Goal: Information Seeking & Learning: Learn about a topic

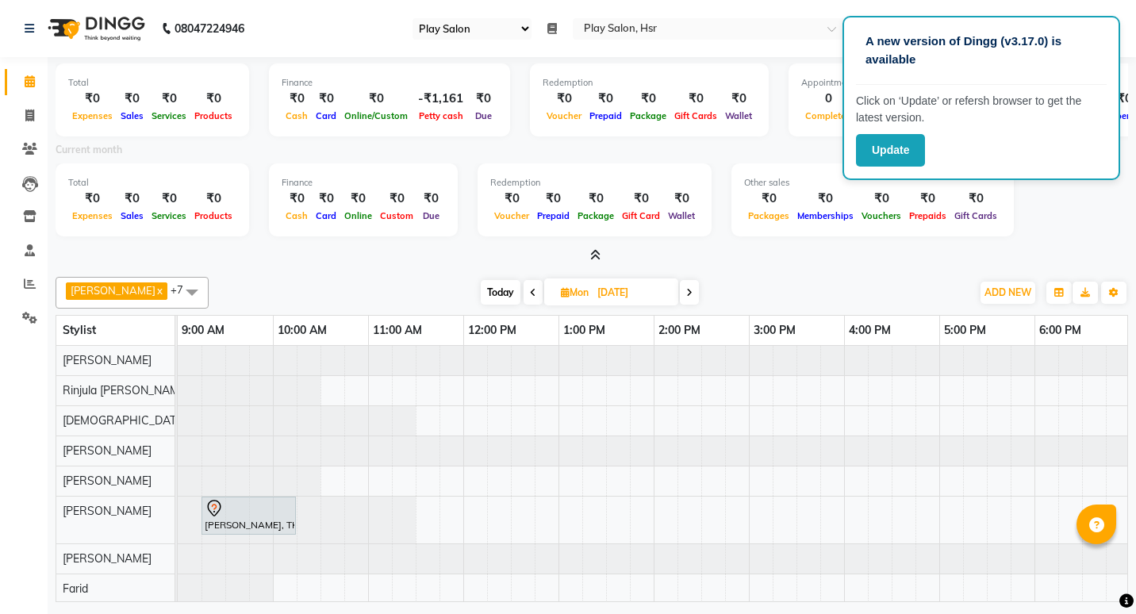
select select "92"
click at [1031, 215] on div "Total ₹0 Expenses ₹0 Sales ₹0 Services ₹0 Products Finance ₹0 Cash ₹0 Card ₹0 O…" at bounding box center [592, 202] width 1073 height 78
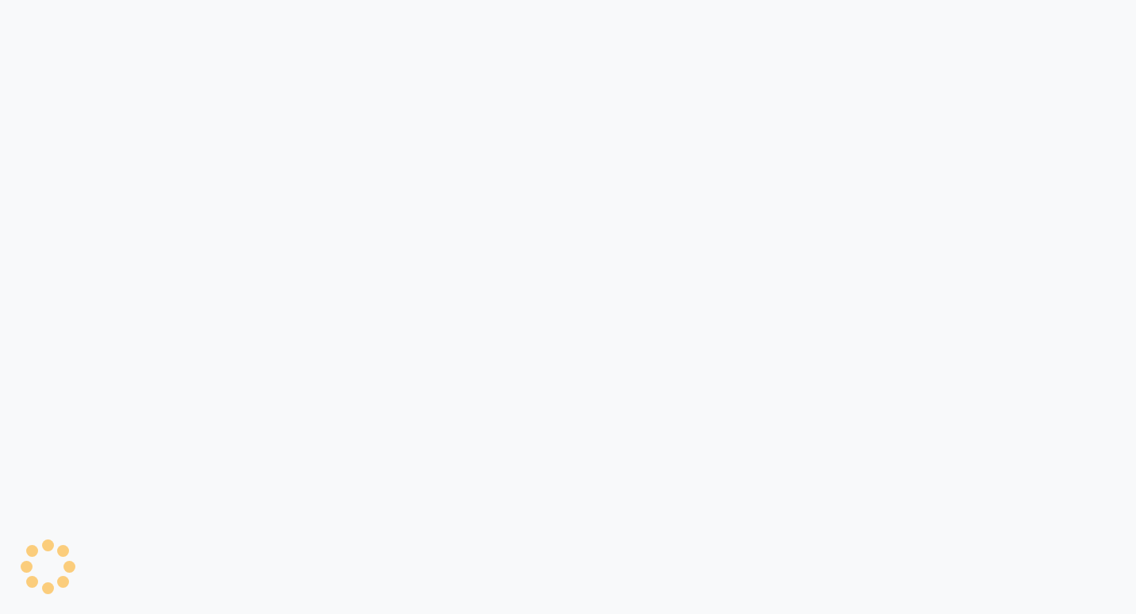
select select "92"
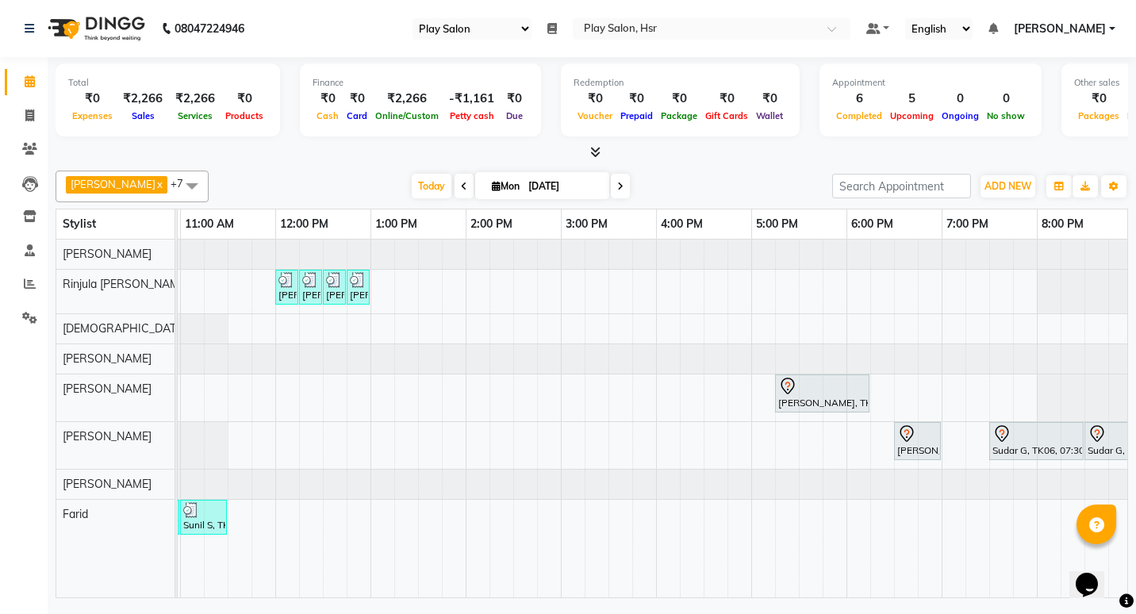
scroll to position [0, 288]
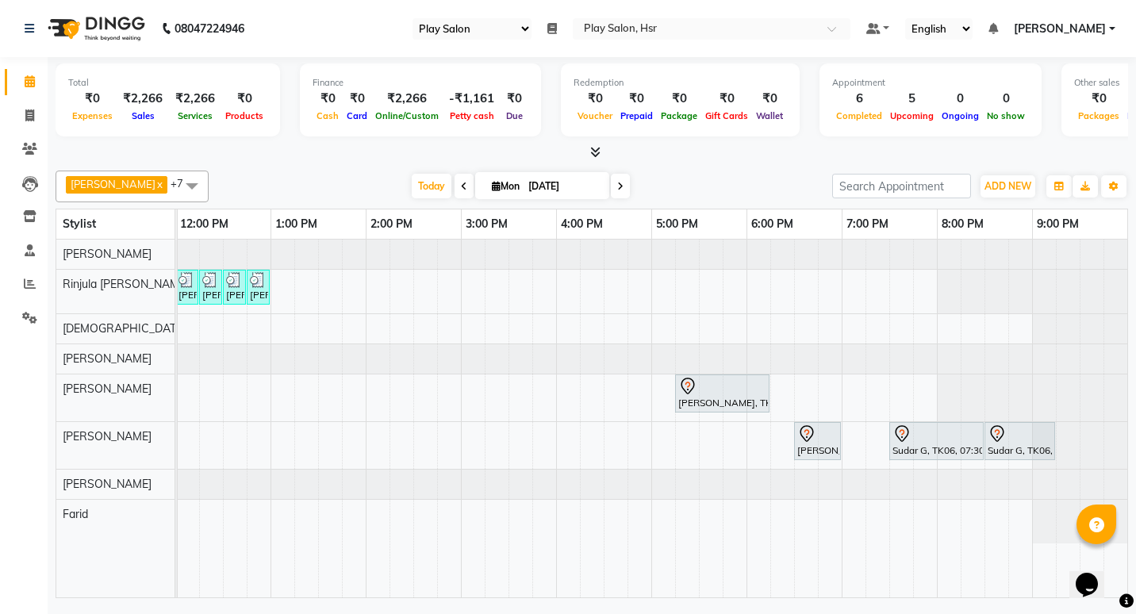
click at [903, 453] on div "Sudar G, TK06, 07:30 PM-08:30 PM, Hair Cut Men (Head Stylist)" at bounding box center [936, 441] width 91 height 33
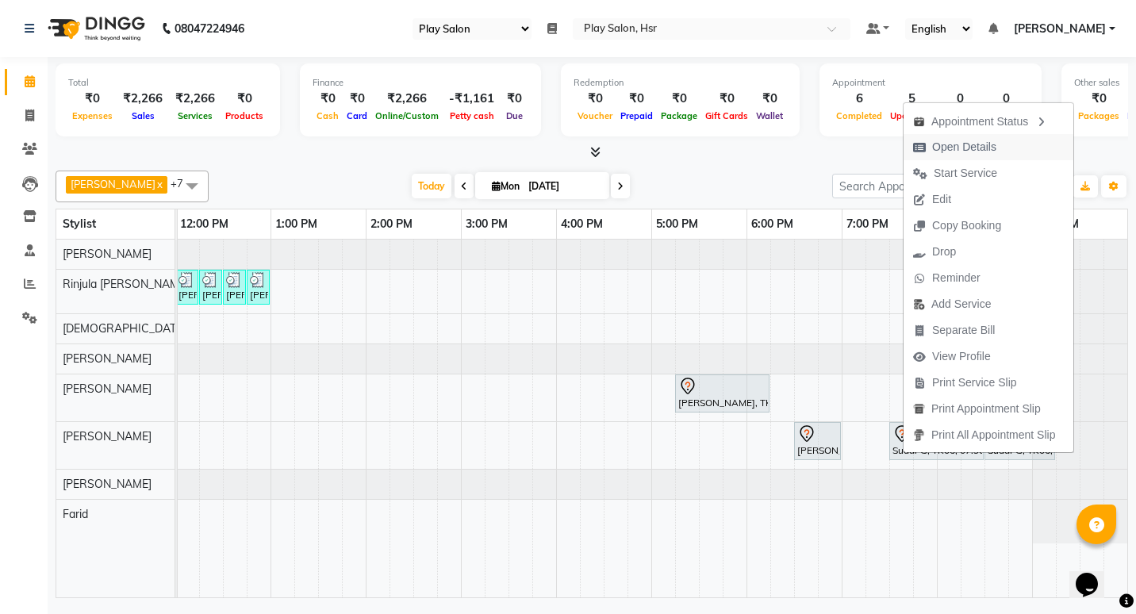
click at [964, 148] on span "Open Details" at bounding box center [964, 147] width 64 height 17
select select "7"
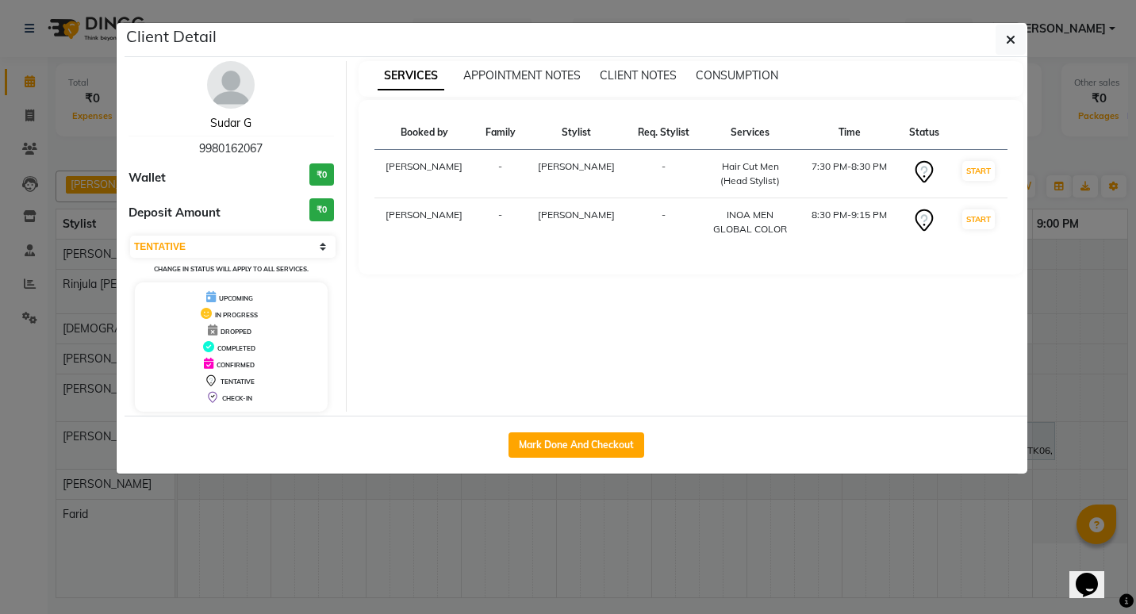
click at [237, 122] on link "Sudar G" at bounding box center [230, 123] width 41 height 14
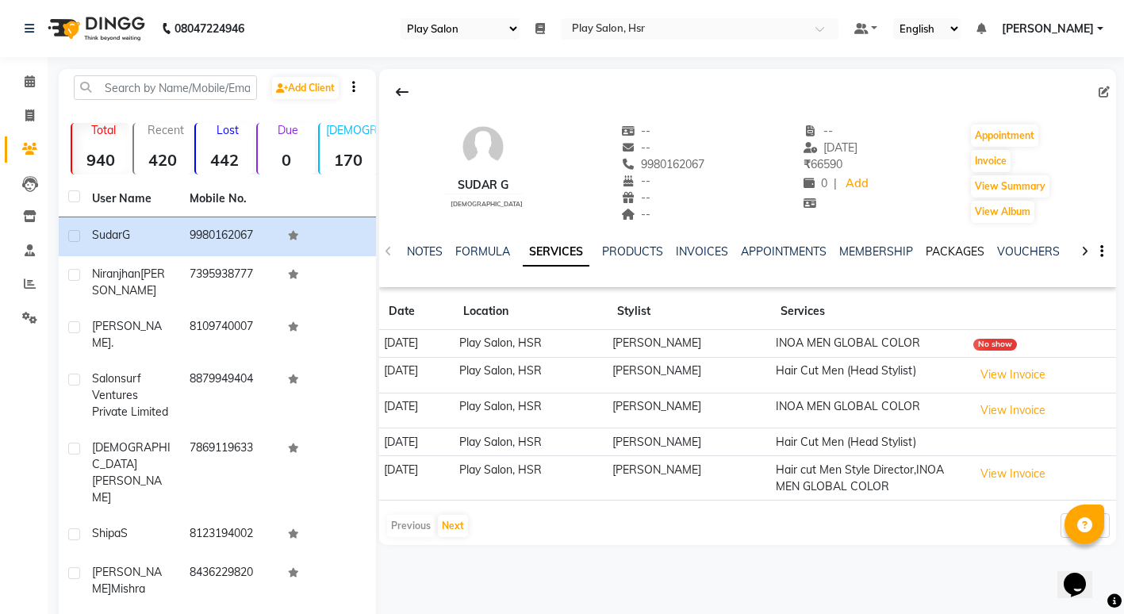
click at [953, 252] on link "PACKAGES" at bounding box center [955, 251] width 59 height 14
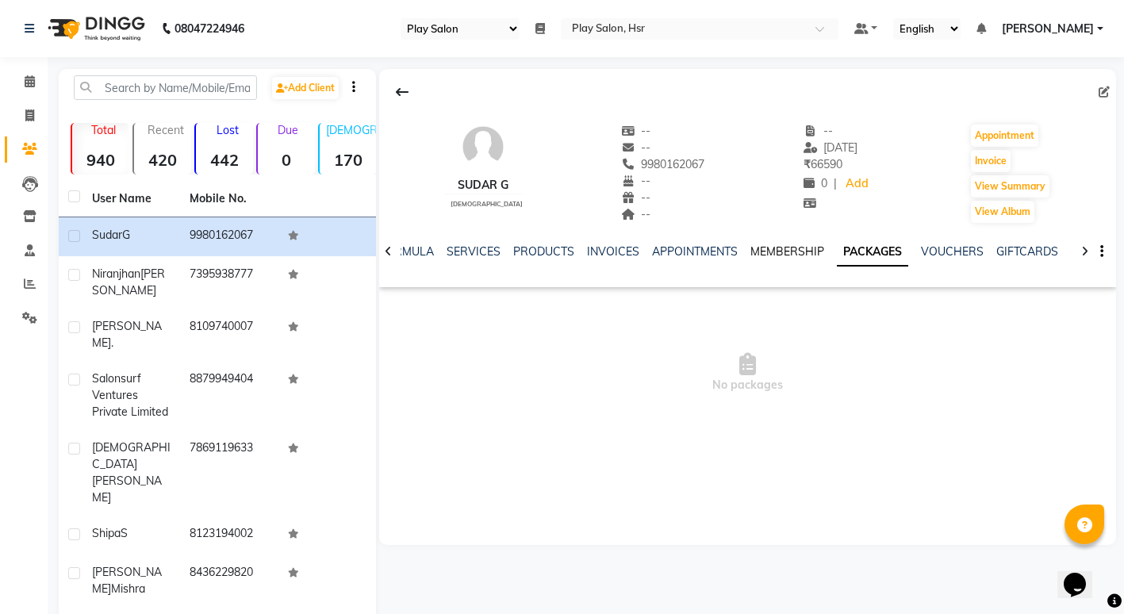
click at [755, 251] on link "MEMBERSHIP" at bounding box center [788, 251] width 74 height 14
click at [875, 255] on link "PACKAGES" at bounding box center [892, 251] width 59 height 14
click at [937, 251] on link "VOUCHERS" at bounding box center [952, 251] width 63 height 14
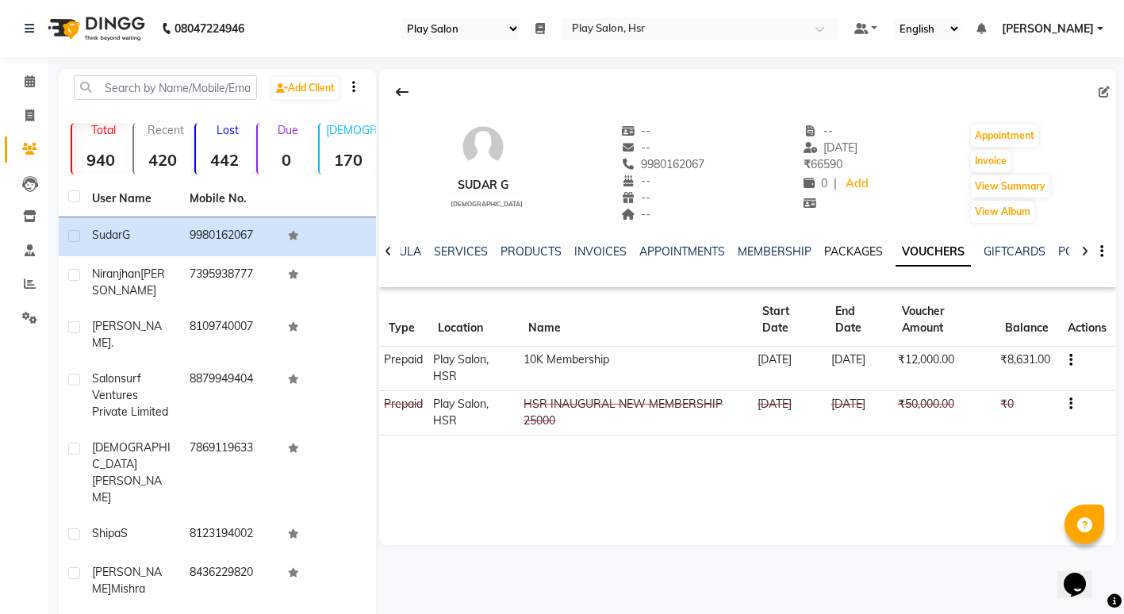
click at [851, 254] on link "PACKAGES" at bounding box center [853, 251] width 59 height 14
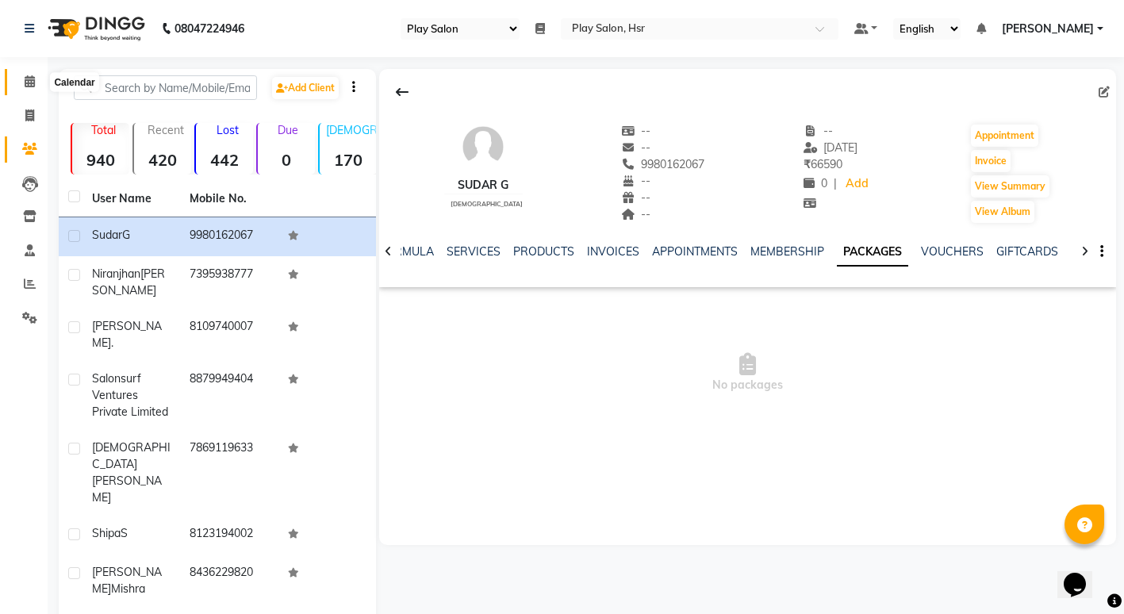
click at [26, 87] on icon at bounding box center [30, 81] width 10 height 12
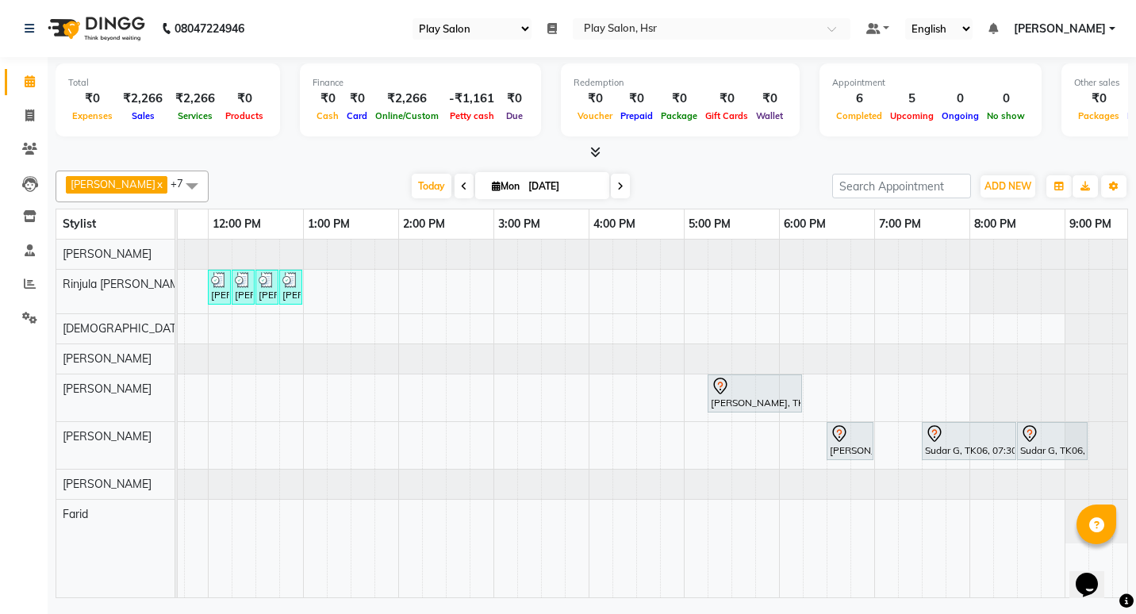
scroll to position [0, 255]
click at [843, 450] on div "[PERSON_NAME] ., TK04, 06:30 PM-07:00 PM, FUSIO-DOSE PLUS RITUAL- 30 MIN" at bounding box center [851, 441] width 44 height 33
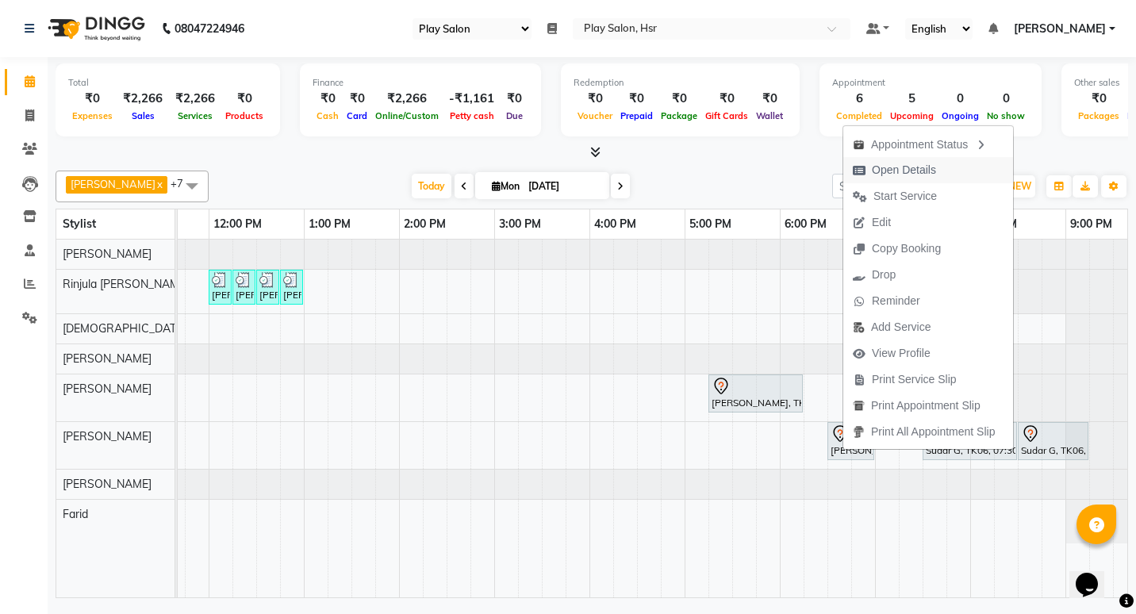
click at [902, 168] on span "Open Details" at bounding box center [904, 170] width 64 height 17
select select "7"
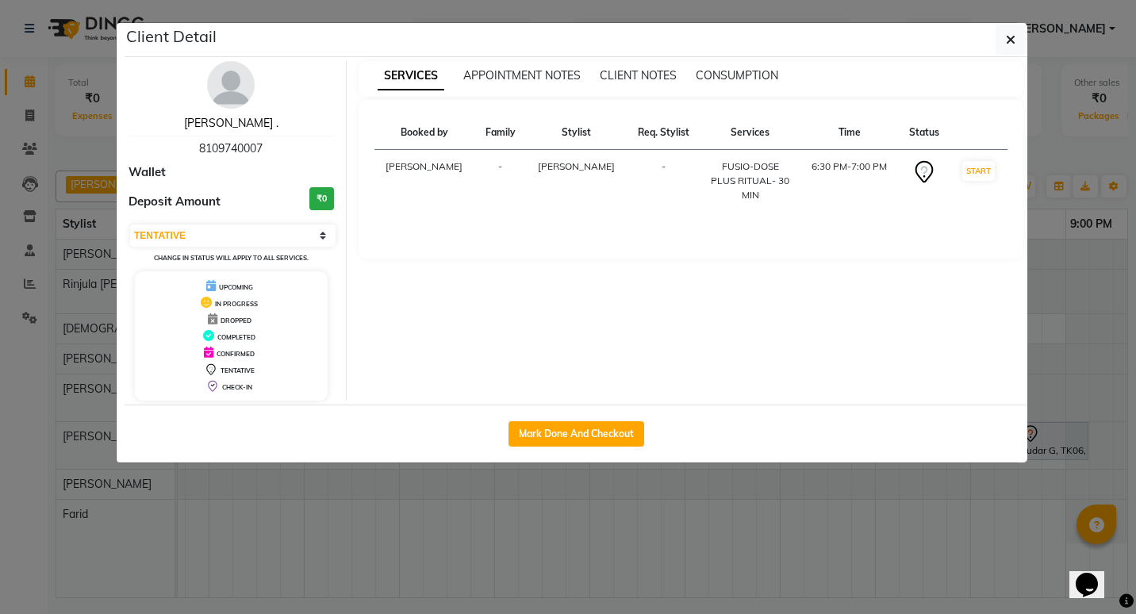
click at [226, 124] on link "[PERSON_NAME] ." at bounding box center [231, 123] width 94 height 14
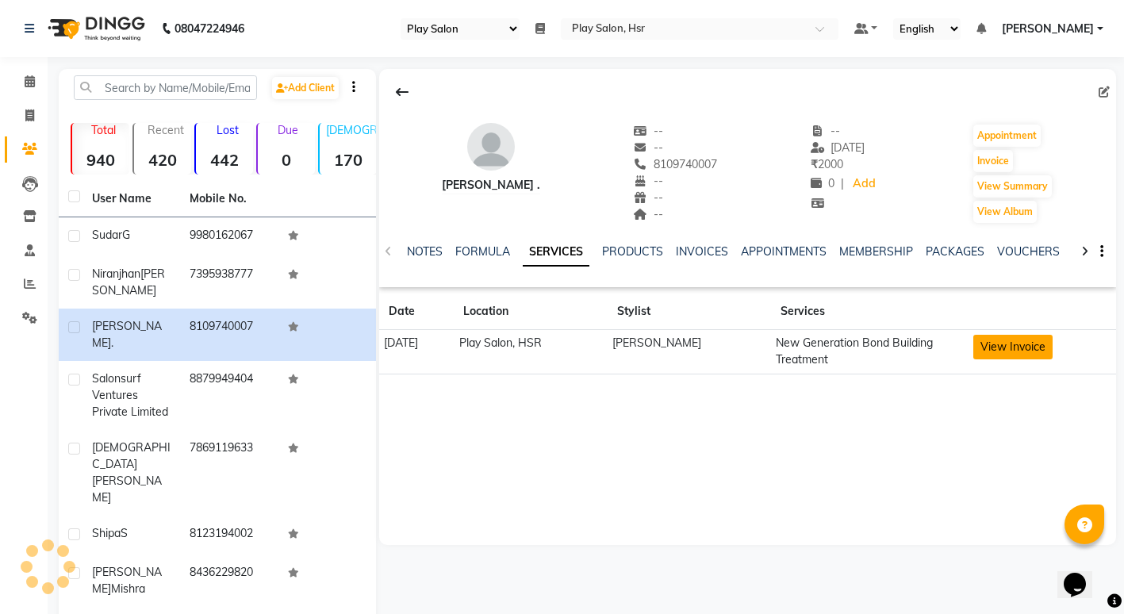
click at [1008, 347] on button "View Invoice" at bounding box center [1013, 347] width 79 height 25
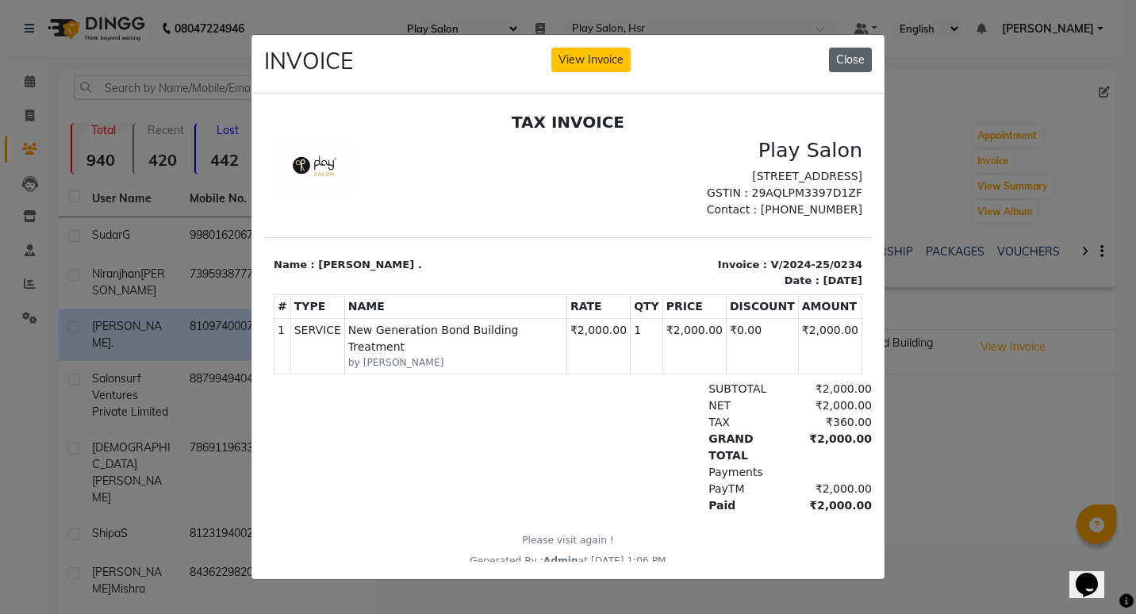
click at [856, 54] on button "Close" at bounding box center [850, 60] width 43 height 25
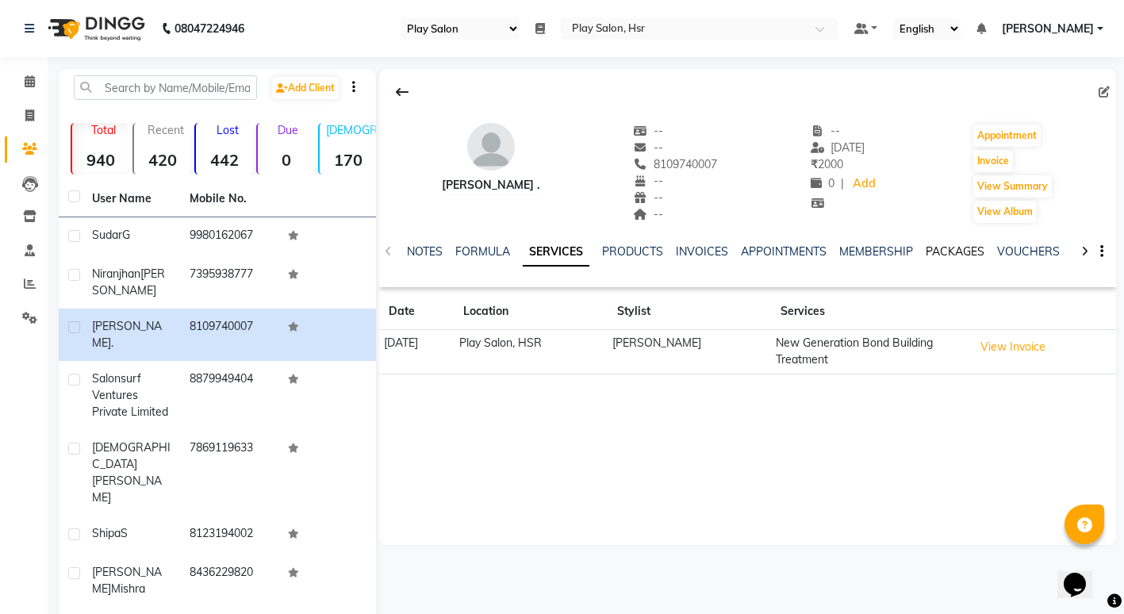
click at [953, 248] on link "PACKAGES" at bounding box center [955, 251] width 59 height 14
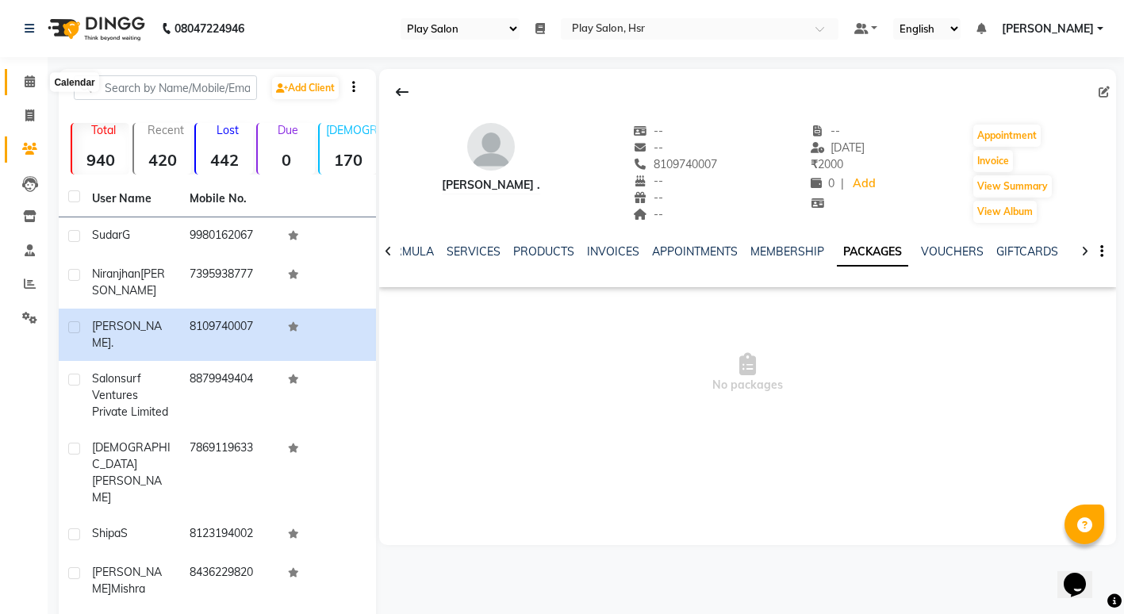
click at [29, 84] on icon at bounding box center [30, 81] width 10 height 12
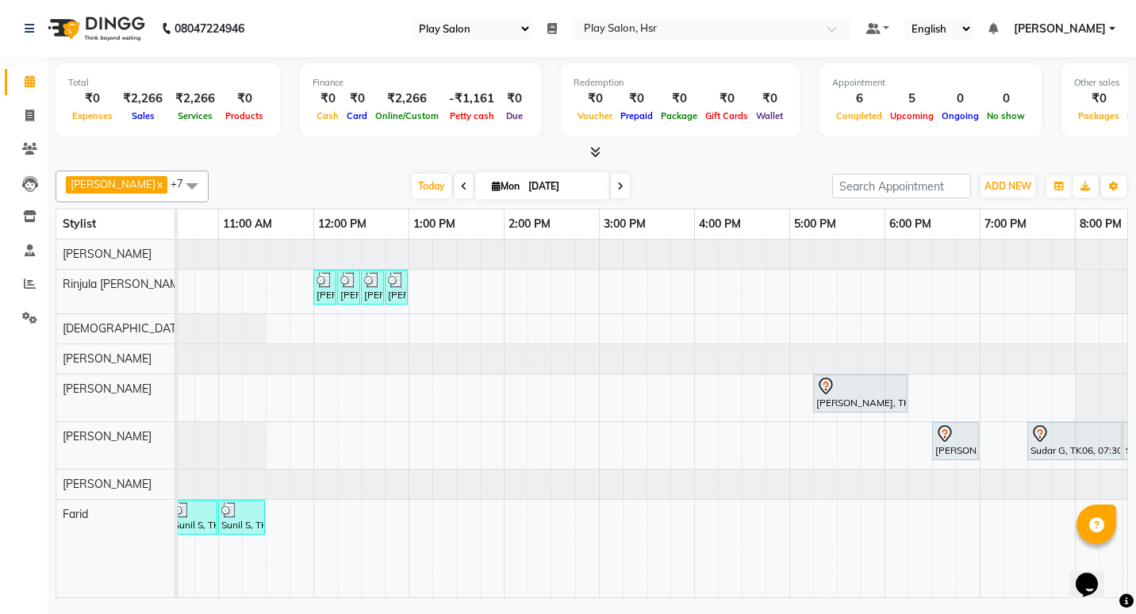
scroll to position [0, 265]
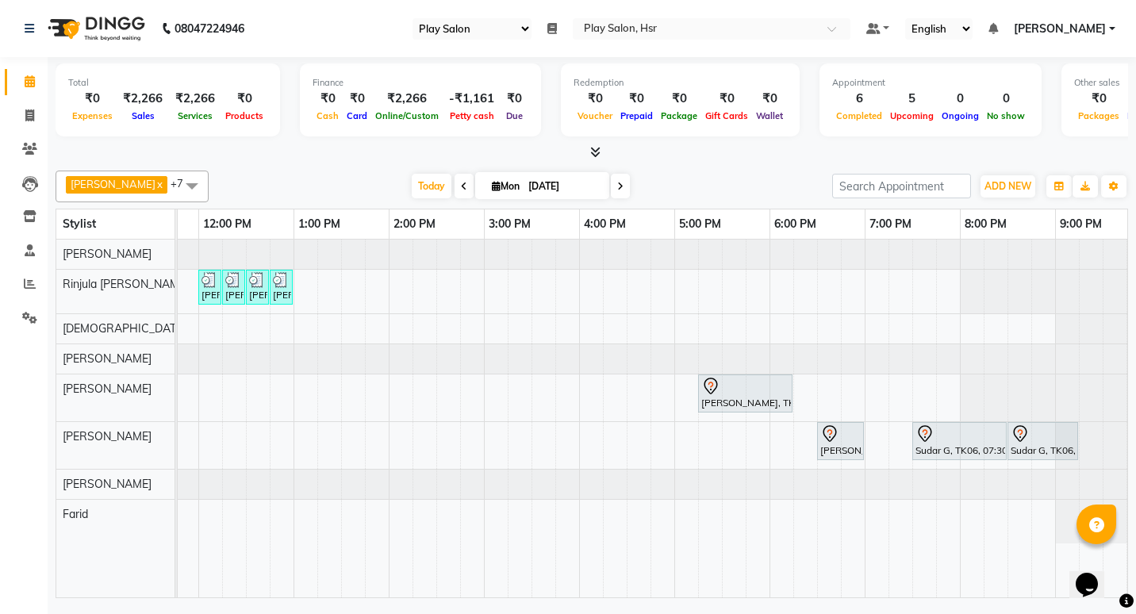
click at [715, 397] on div "Niranjhan Kumar, TK05, 05:15 PM-06:15 PM, Hair Cut Men (Senior stylist)" at bounding box center [745, 393] width 91 height 33
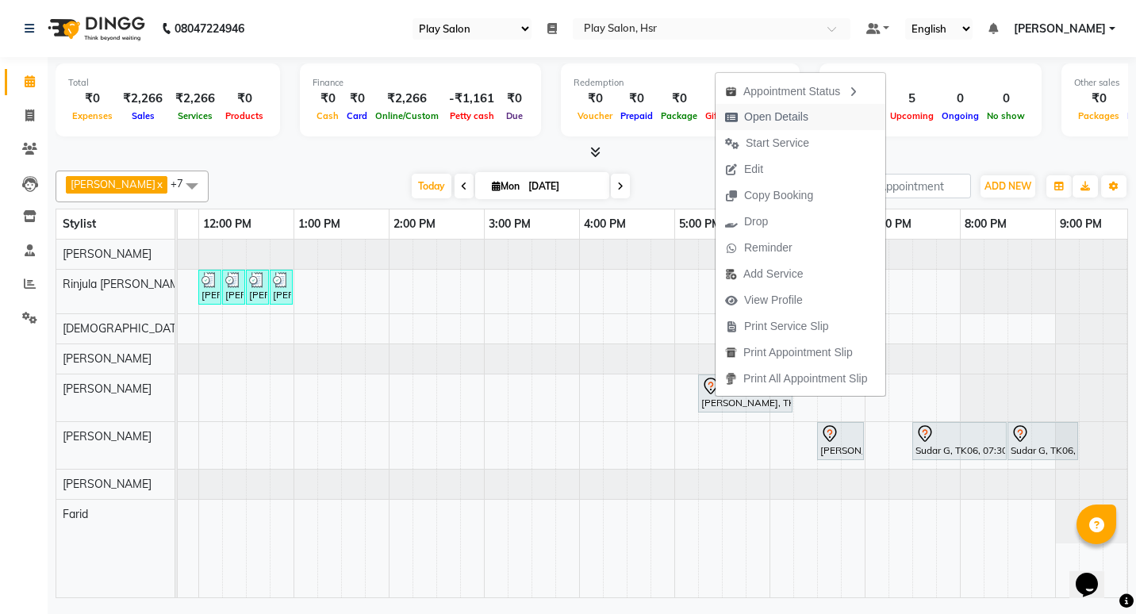
click at [805, 114] on span "Open Details" at bounding box center [776, 117] width 64 height 17
select select "7"
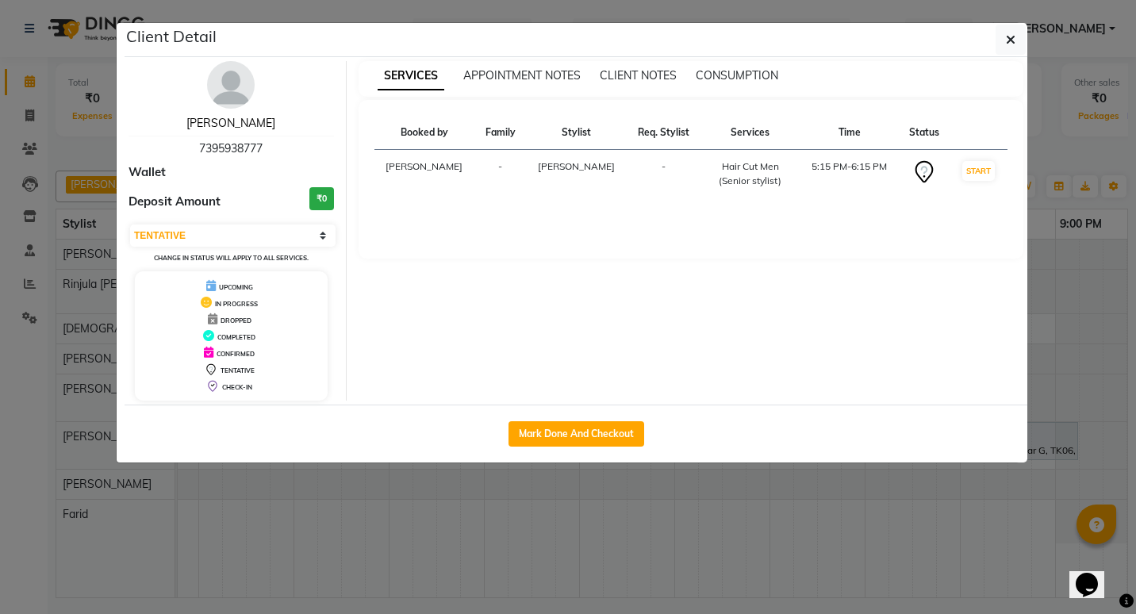
click at [211, 125] on link "Niranjhan Kumar" at bounding box center [230, 123] width 89 height 14
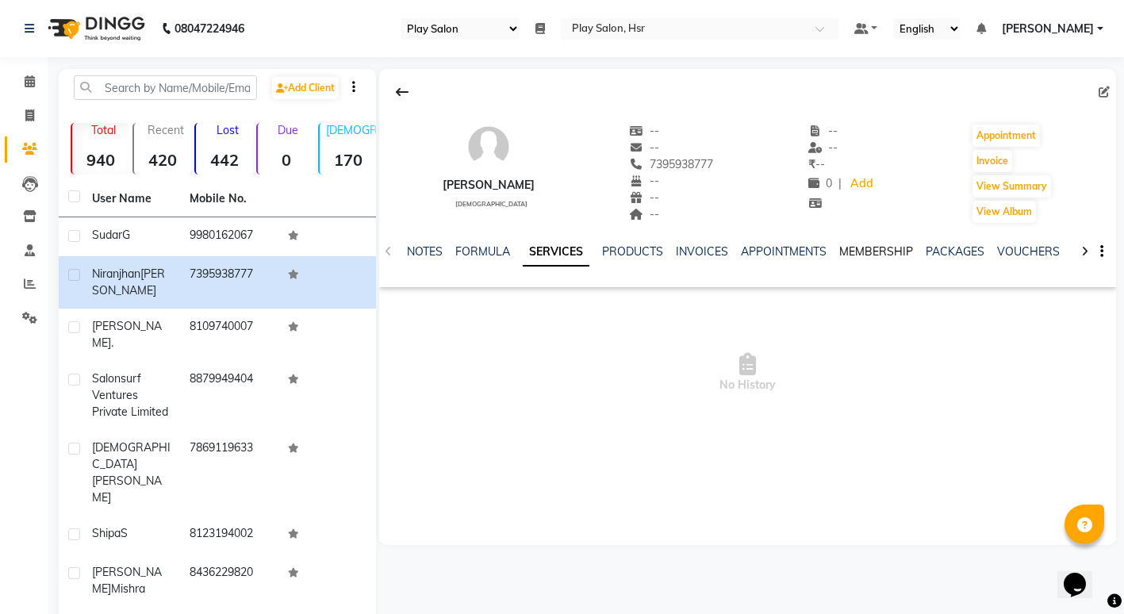
click at [889, 249] on link "MEMBERSHIP" at bounding box center [877, 251] width 74 height 14
click at [893, 248] on link "PACKAGES" at bounding box center [892, 251] width 59 height 14
click at [960, 249] on link "VOUCHERS" at bounding box center [952, 251] width 63 height 14
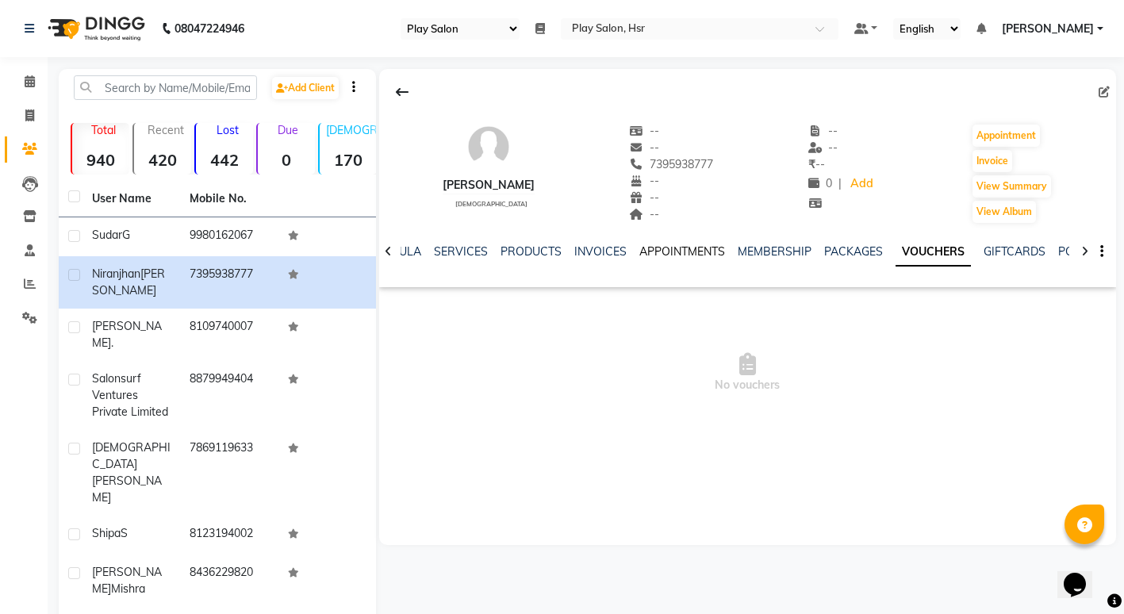
click at [668, 256] on link "APPOINTMENTS" at bounding box center [683, 251] width 86 height 14
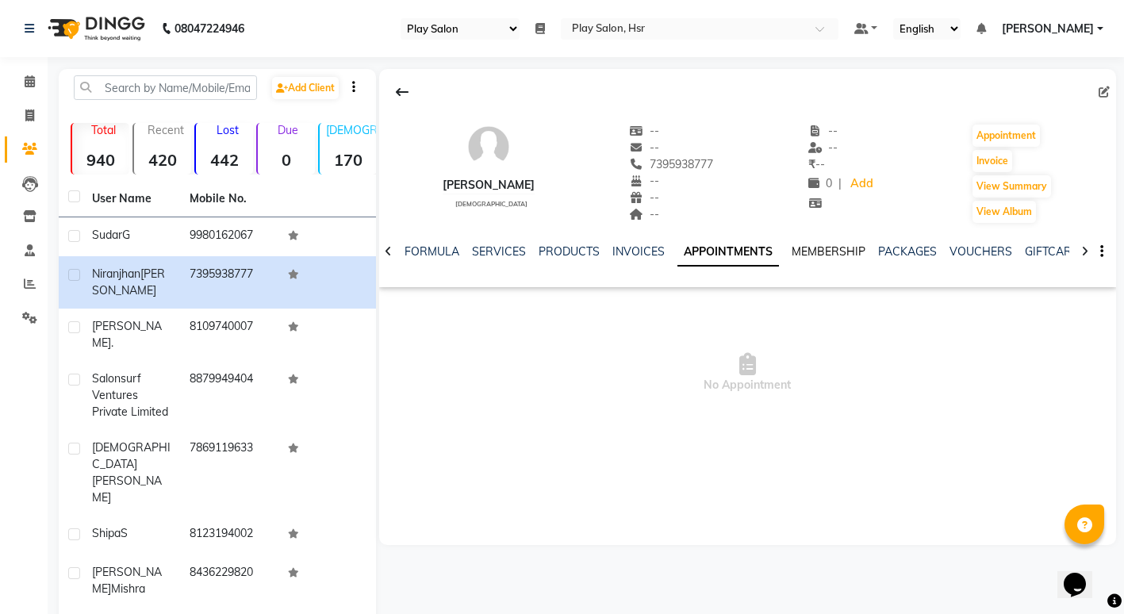
click at [807, 252] on link "MEMBERSHIP" at bounding box center [829, 251] width 74 height 14
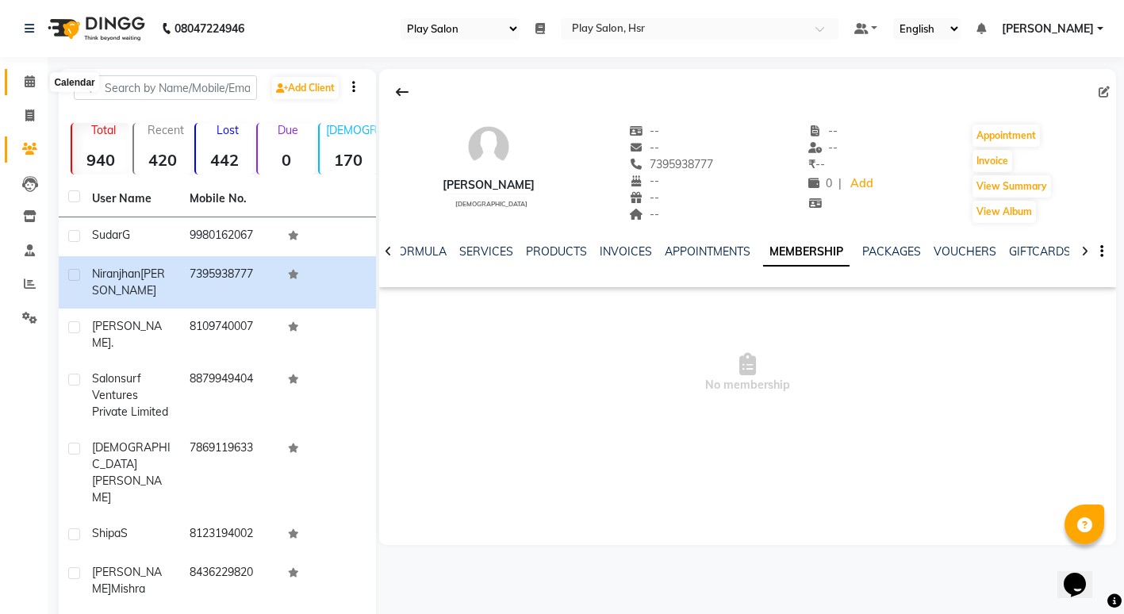
click at [29, 86] on icon at bounding box center [30, 81] width 10 height 12
